Goal: Transaction & Acquisition: Purchase product/service

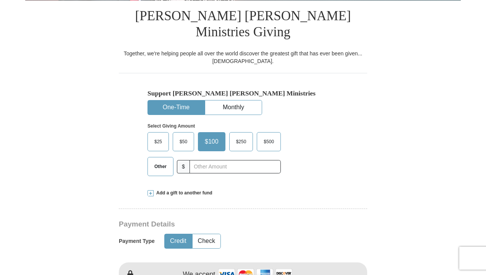
click at [161, 161] on span "Other" at bounding box center [161, 166] width 20 height 11
click at [0, 0] on input "Other" at bounding box center [0, 0] width 0 height 0
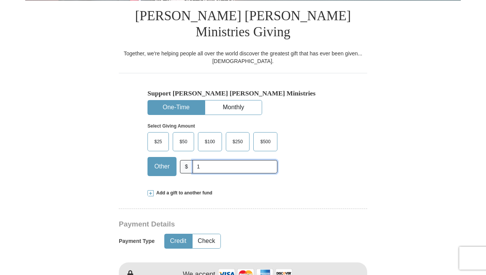
type input "1"
type input "[PERSON_NAME]"
type input "[EMAIL_ADDRESS][DOMAIN_NAME]"
type input "46074 [PERSON_NAME] Well Suite 576"
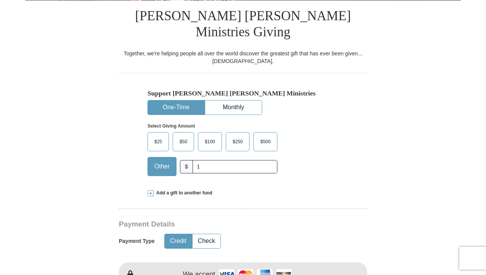
type input "[GEOGRAPHIC_DATA]"
type input "87594"
type input "[PHONE_NUMBER]"
select select "NC"
type input "[PHONE_NUMBER]"
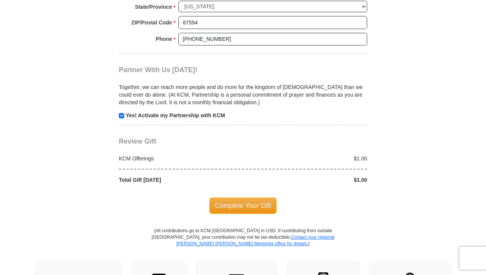
scroll to position [729, 0]
